Goal: Communication & Community: Answer question/provide support

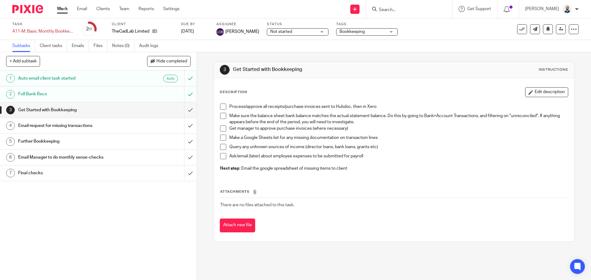
click at [222, 106] on span at bounding box center [223, 107] width 6 height 6
click at [217, 119] on div "Process/approve all receipts/purchase invoices sent to Hubdoc, then in Xero Mak…" at bounding box center [394, 139] width 354 height 76
click at [220, 117] on span at bounding box center [223, 116] width 6 height 6
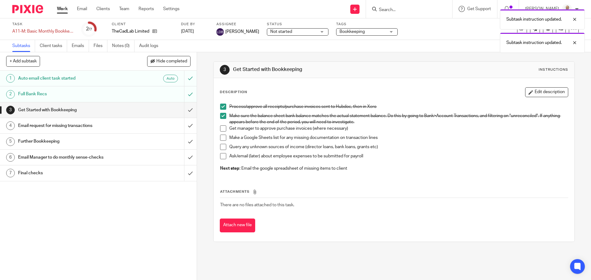
click at [220, 131] on span at bounding box center [223, 129] width 6 height 6
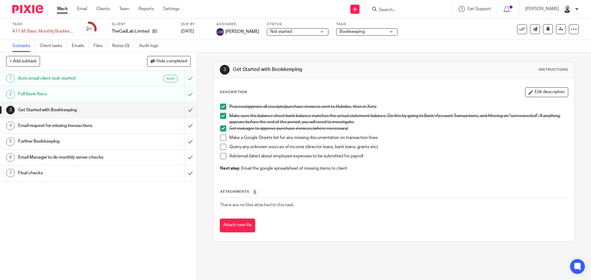
click at [221, 139] on span at bounding box center [223, 138] width 6 height 6
click at [221, 146] on span at bounding box center [223, 147] width 6 height 6
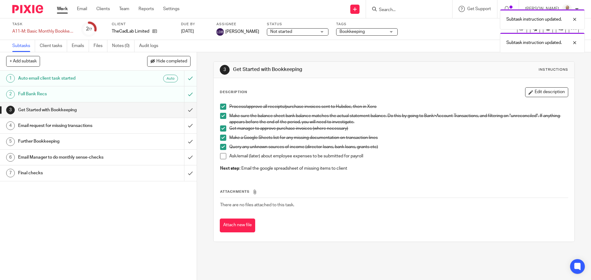
click at [220, 156] on span at bounding box center [223, 156] width 6 height 6
click at [182, 106] on input "submit" at bounding box center [98, 110] width 197 height 15
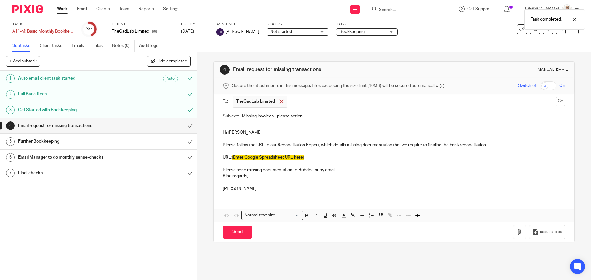
click at [280, 103] on span at bounding box center [282, 101] width 4 height 4
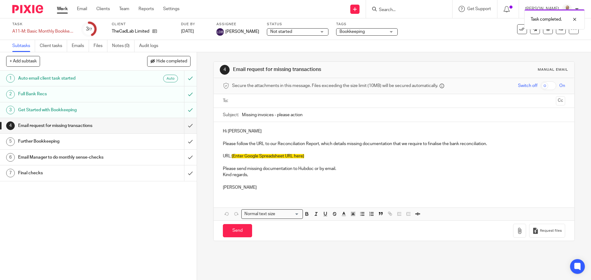
click at [279, 103] on input "text" at bounding box center [393, 101] width 319 height 7
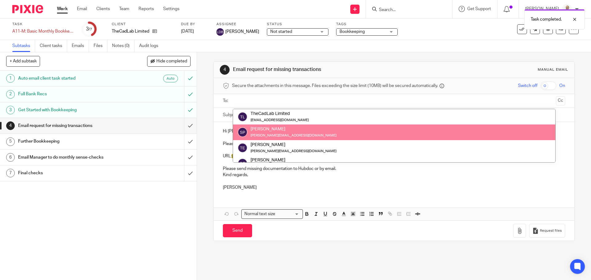
scroll to position [31, 0]
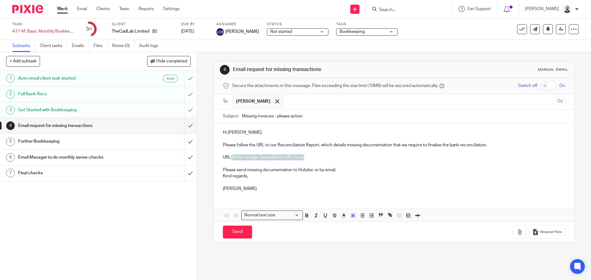
drag, startPoint x: 310, startPoint y: 158, endPoint x: 230, endPoint y: 160, distance: 79.5
click at [230, 160] on p "URL: {Enter Google Spreadsheet URL here}" at bounding box center [394, 158] width 342 height 6
paste div
click at [232, 159] on link "https://docs.google.com/spreadsheets/d/1eRsJN60IxZtQzCa7PZ4ASjagIxkhwFu9Vy3R9Xb…" at bounding box center [254, 157] width 44 height 4
click at [324, 105] on input "text" at bounding box center [420, 102] width 268 height 12
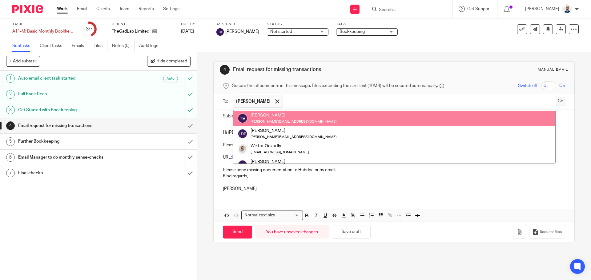
click at [556, 102] on button "Cc" at bounding box center [560, 101] width 9 height 9
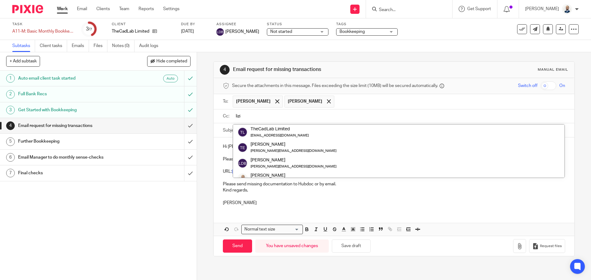
type input "lizin"
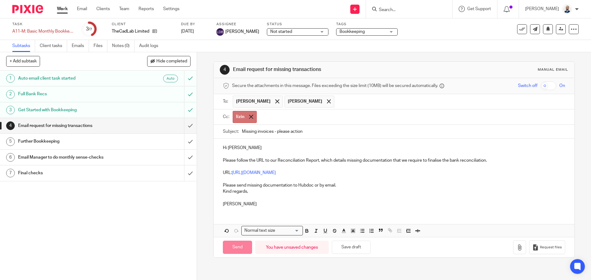
click at [251, 117] on span at bounding box center [251, 117] width 4 height 4
drag, startPoint x: 255, startPoint y: 117, endPoint x: 280, endPoint y: 111, distance: 25.8
click at [256, 116] on input "text" at bounding box center [398, 116] width 328 height 7
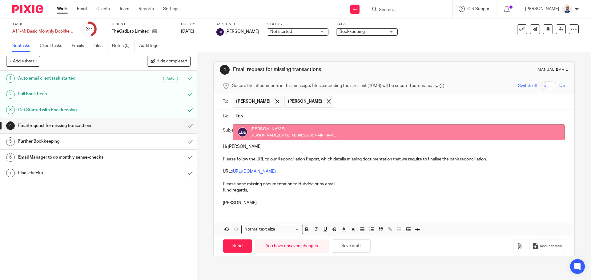
type input "lizin"
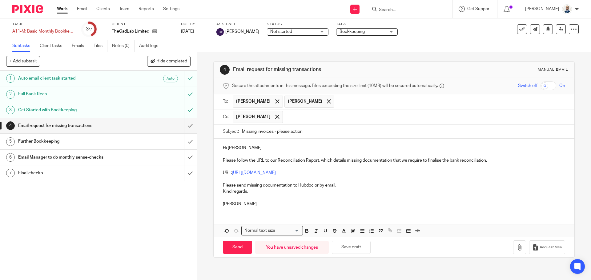
drag, startPoint x: 323, startPoint y: 131, endPoint x: 297, endPoint y: 132, distance: 25.9
click at [321, 131] on input "Missing invoices - please action" at bounding box center [403, 132] width 323 height 14
click at [271, 133] on input "Missing invoices - please action" at bounding box center [403, 132] width 323 height 14
type input "Missing invoices (July 2025) - please action"
click at [236, 245] on input "Send" at bounding box center [237, 247] width 29 height 13
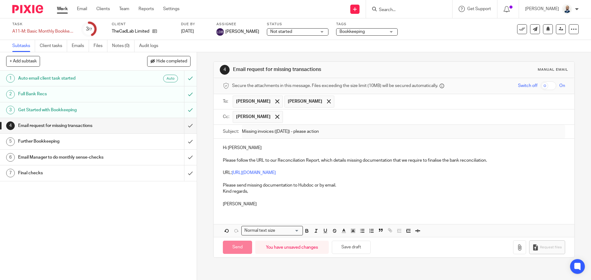
type input "Sent"
